Goal: Information Seeking & Learning: Learn about a topic

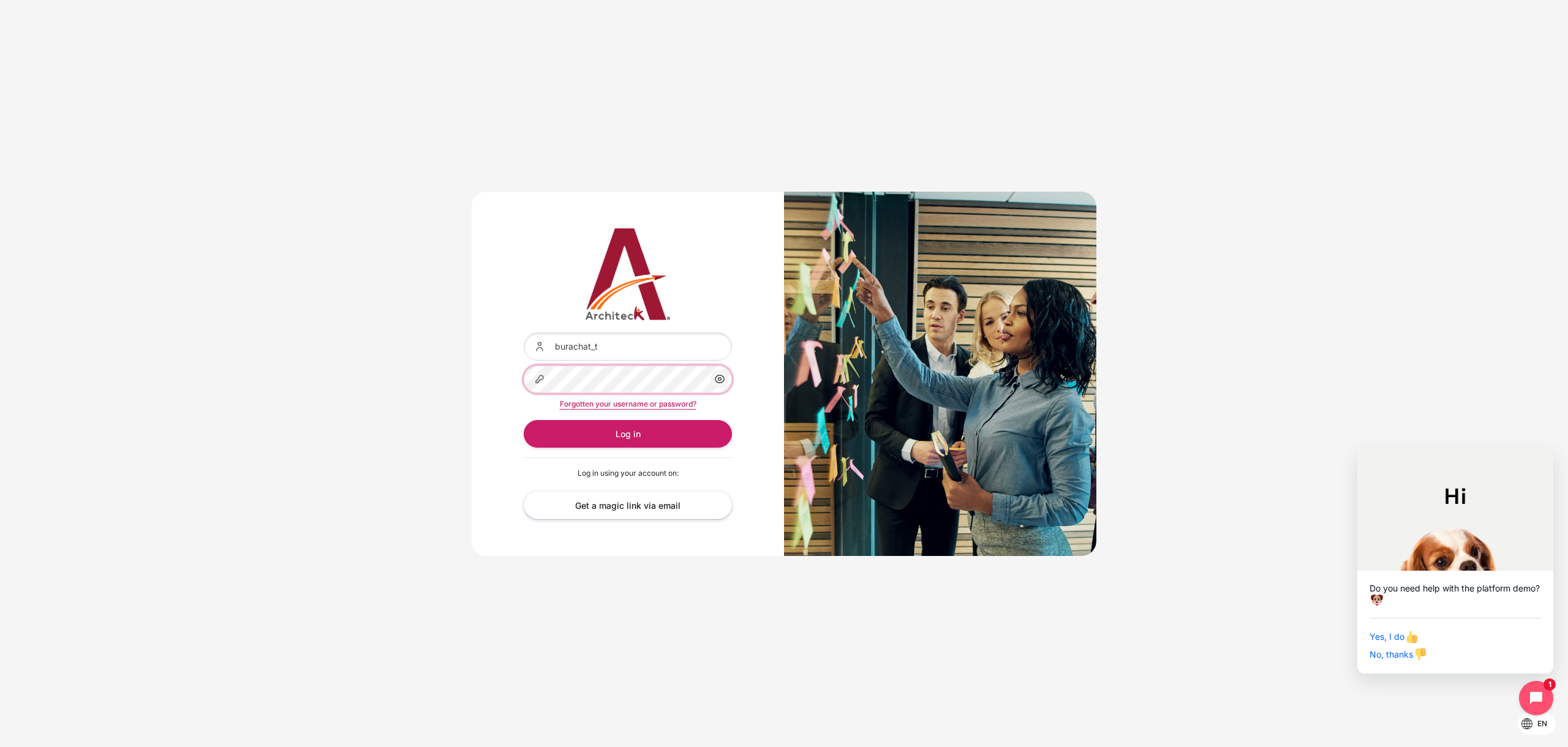
click at [524, 420] on button "Log in" at bounding box center [627, 433] width 209 height 28
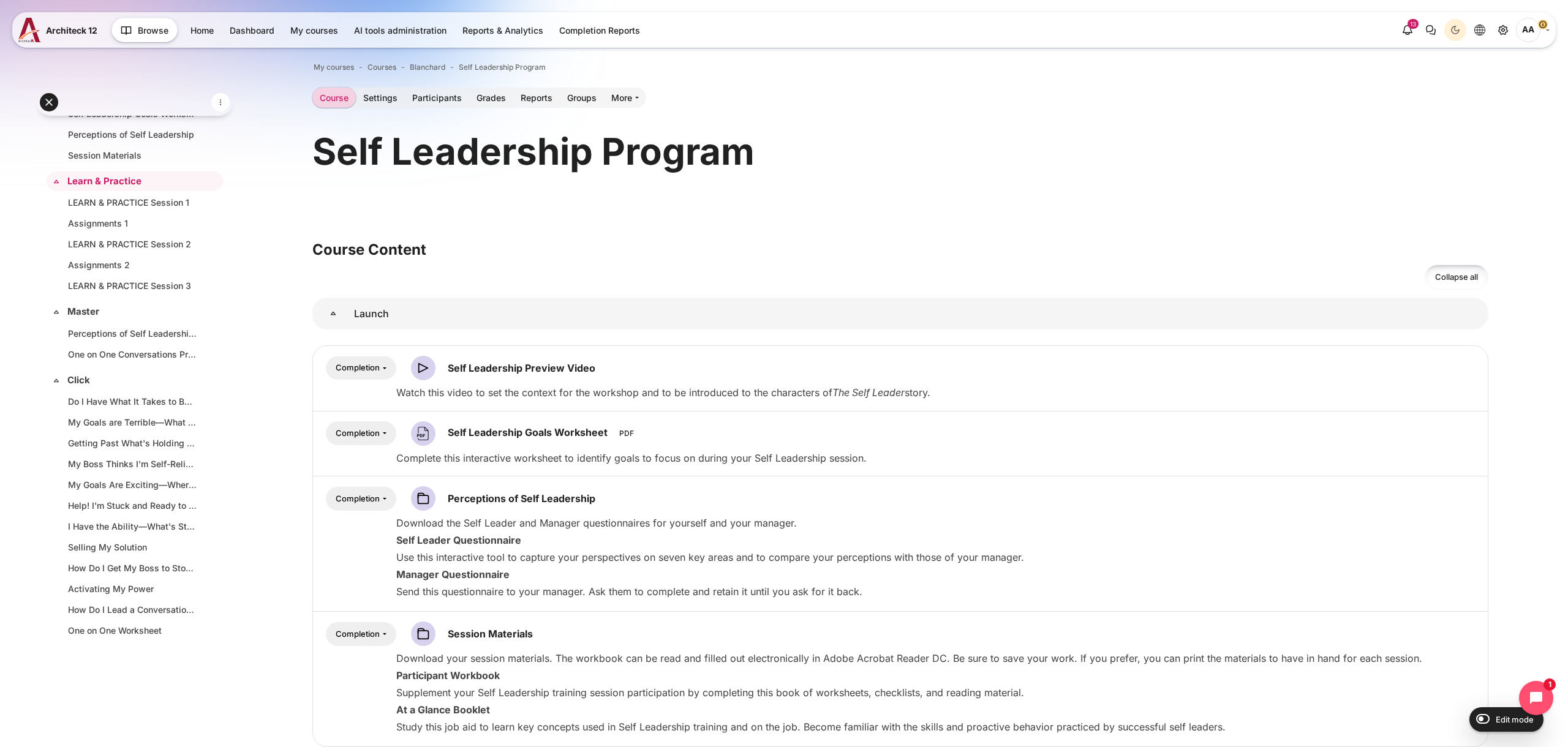
scroll to position [31, 0]
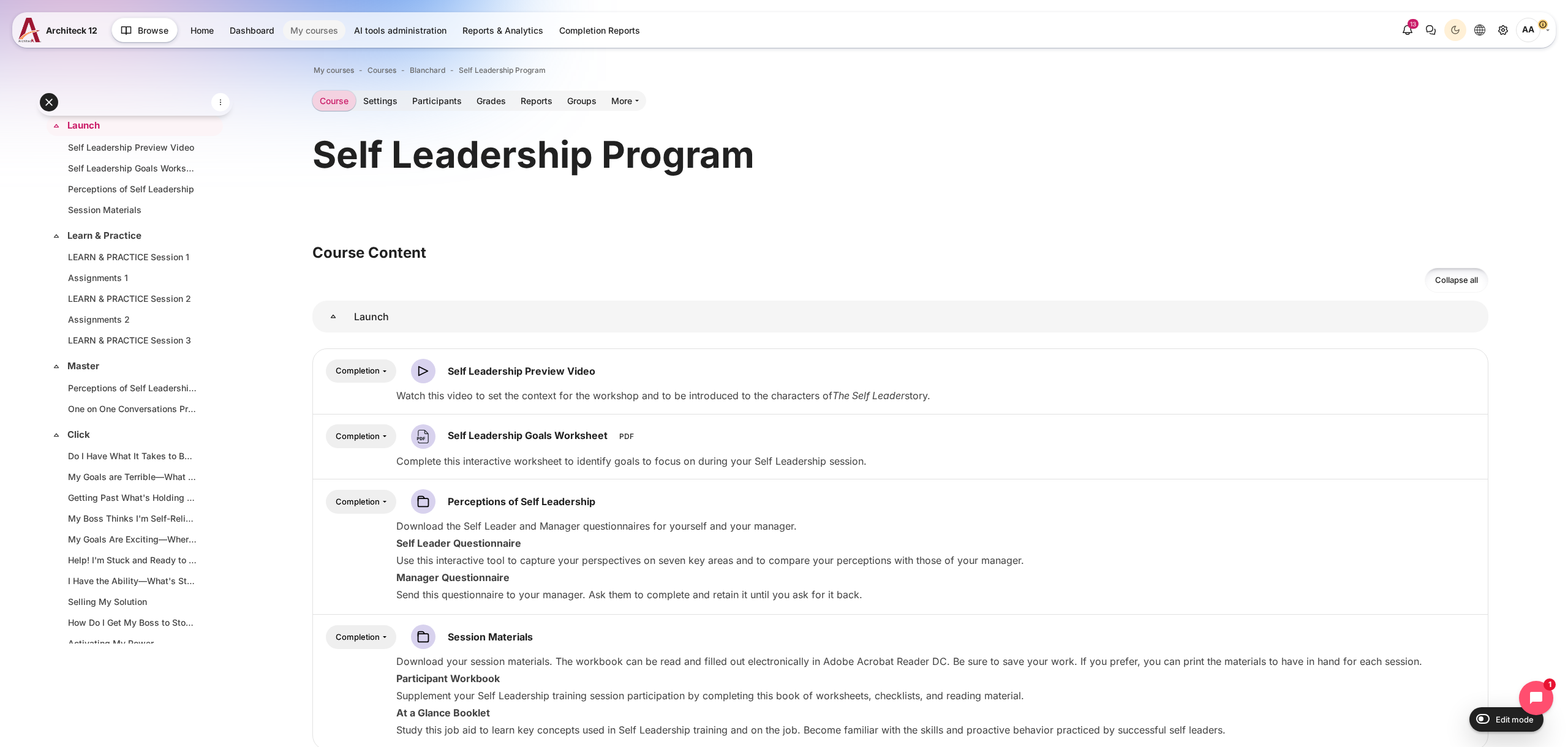
click at [303, 36] on link "My courses" at bounding box center [314, 30] width 62 height 20
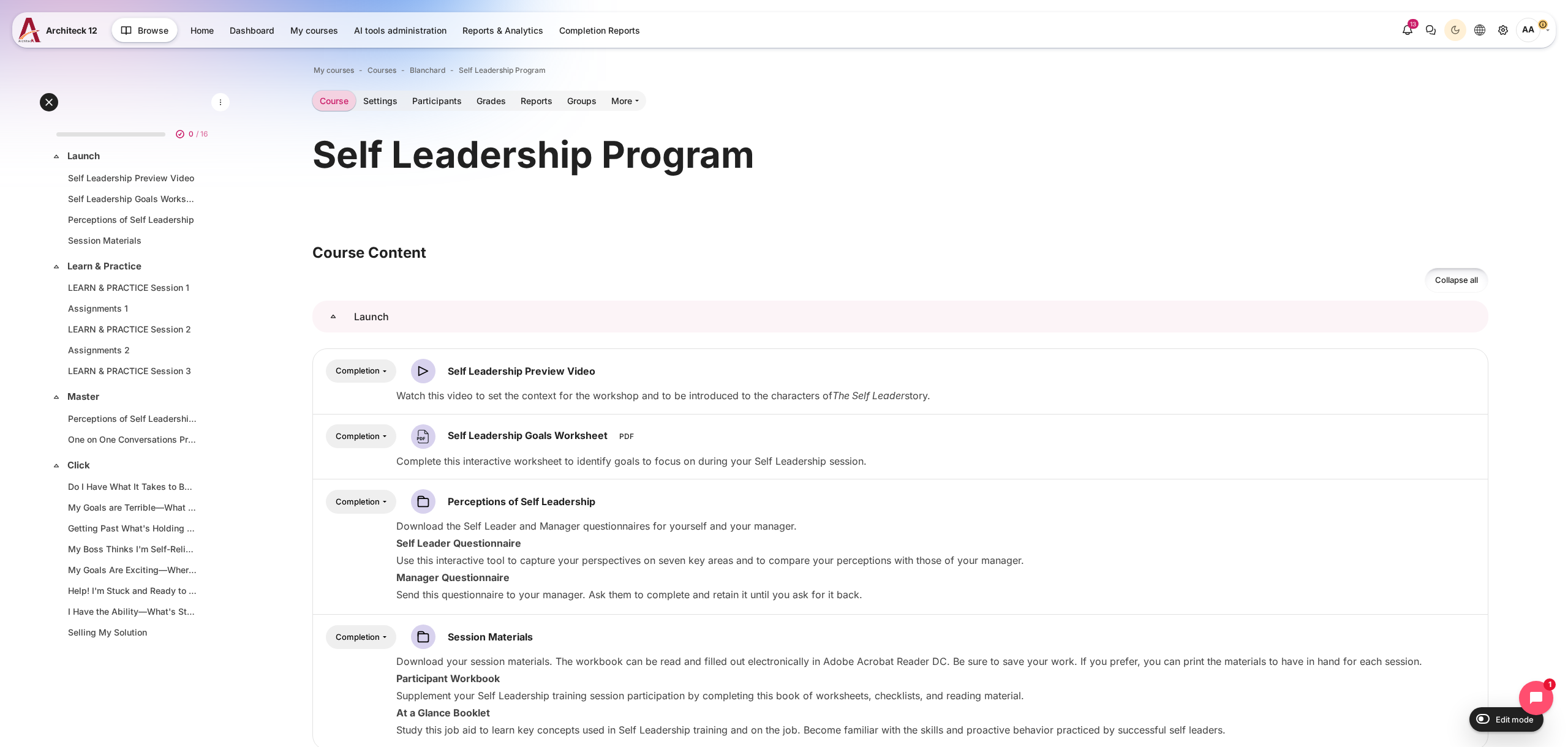
scroll to position [1, 0]
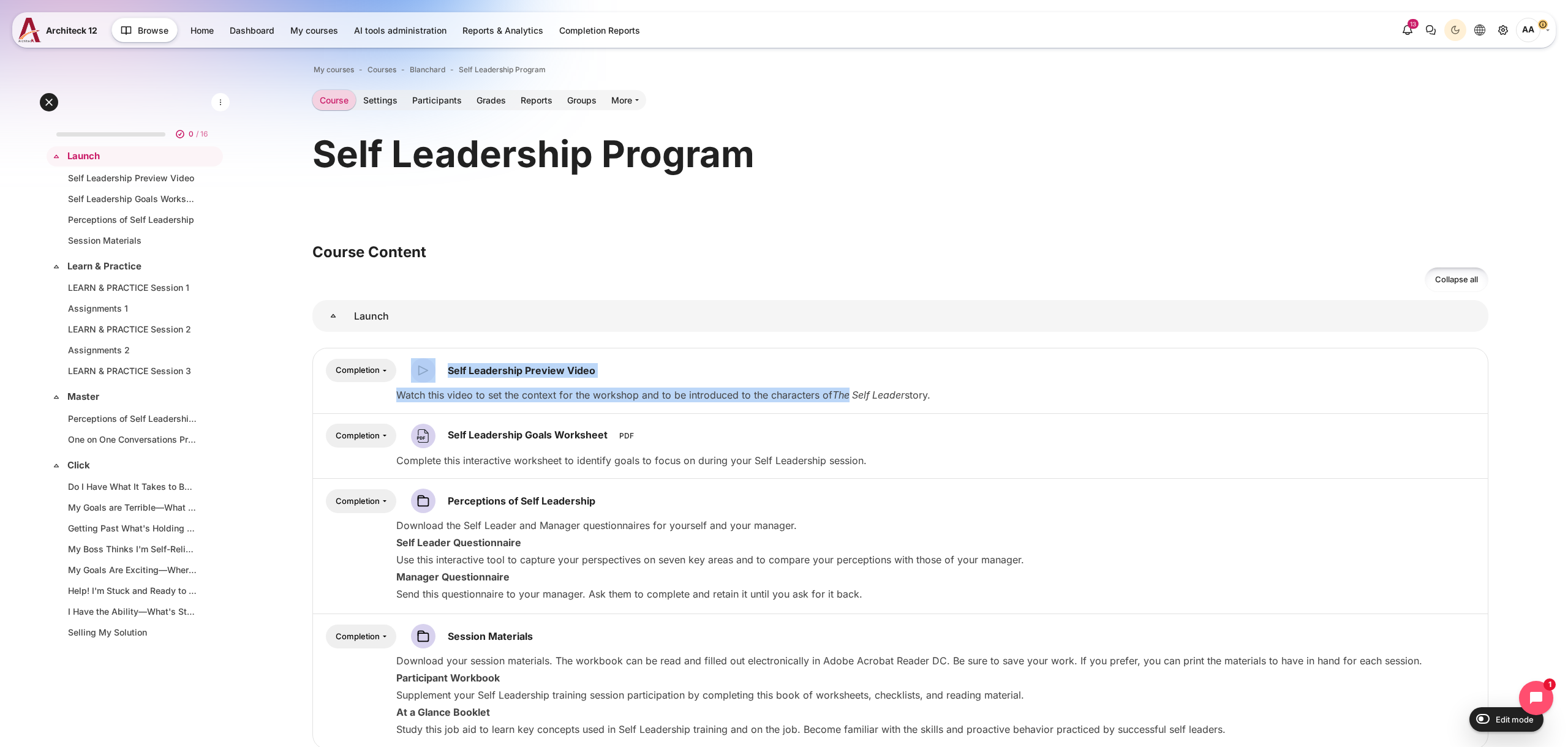
drag, startPoint x: 1559, startPoint y: 326, endPoint x: 849, endPoint y: 400, distance: 713.8
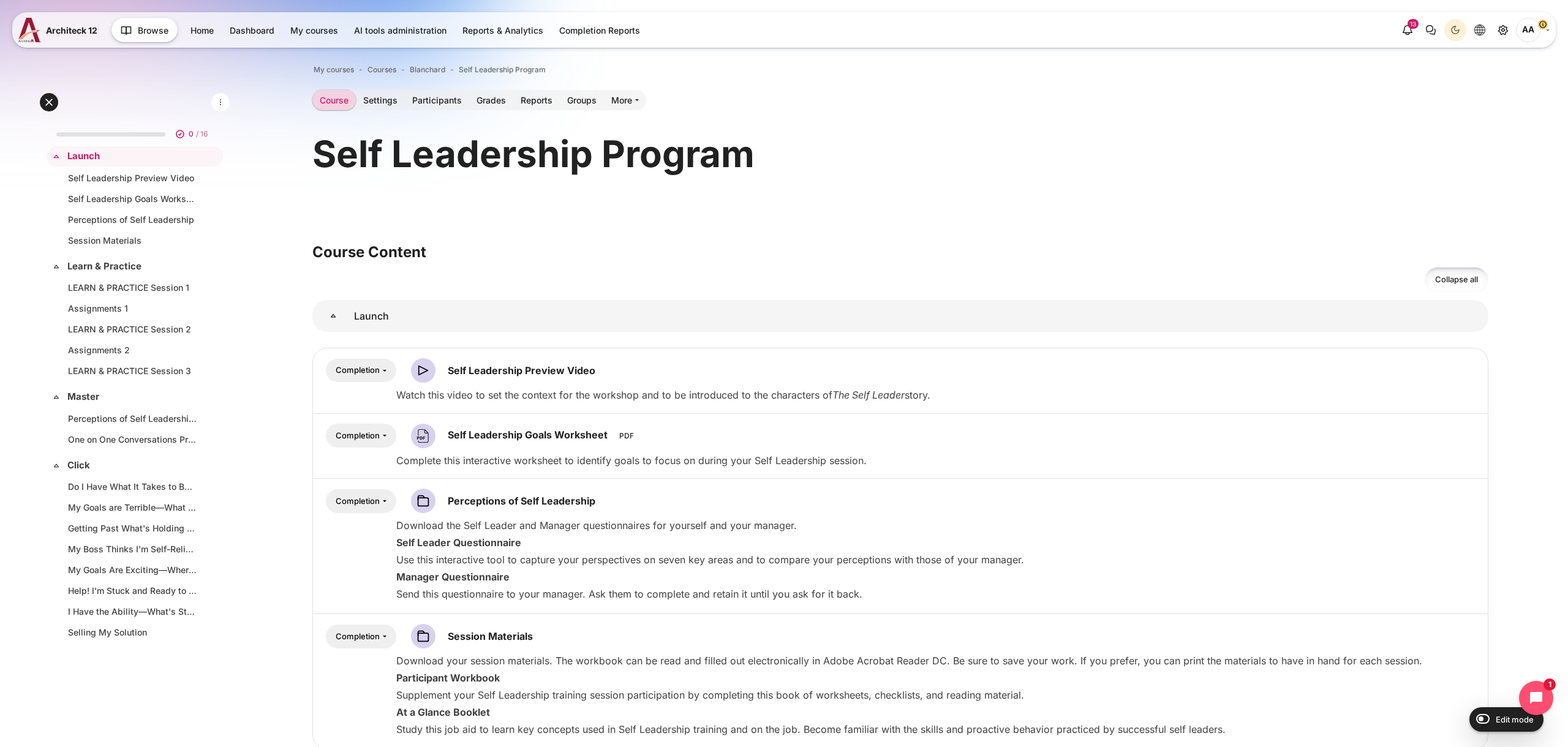
drag, startPoint x: 863, startPoint y: 226, endPoint x: 1029, endPoint y: 221, distance: 166.1
